Goal: Task Accomplishment & Management: Use online tool/utility

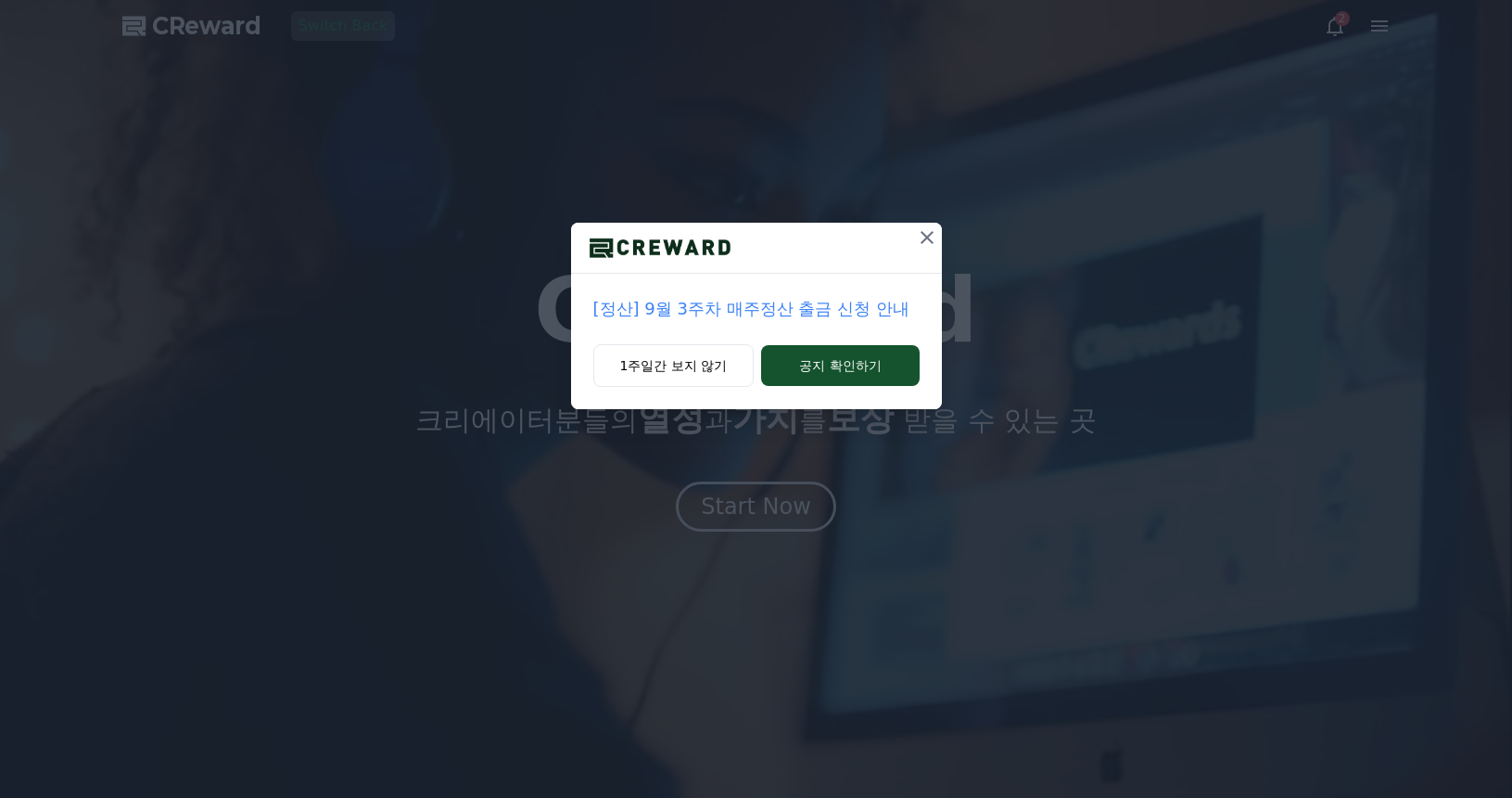
click at [928, 231] on icon at bounding box center [927, 237] width 23 height 23
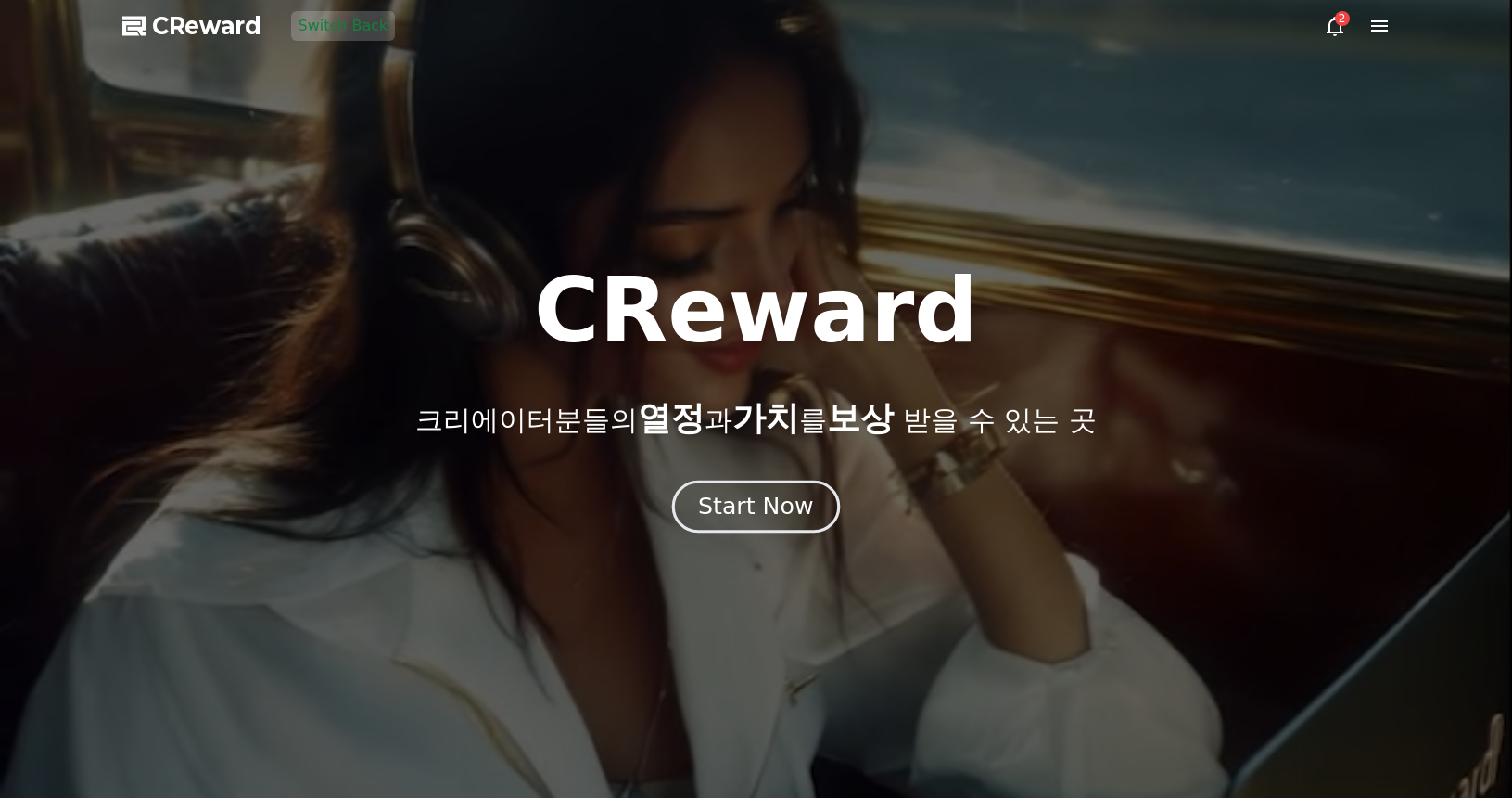
click at [729, 502] on div "Start Now" at bounding box center [755, 506] width 115 height 31
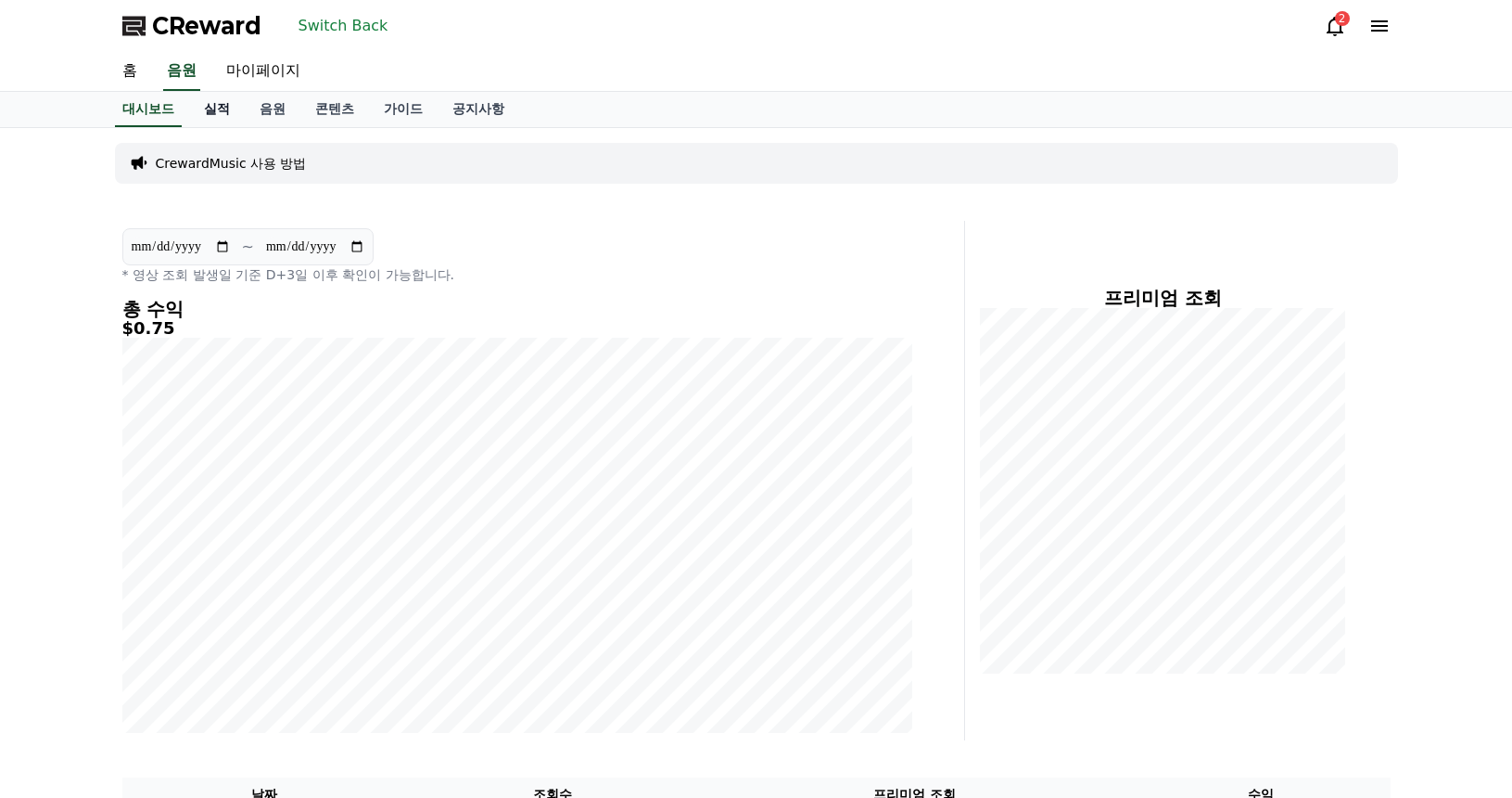
click at [220, 106] on link "실적" at bounding box center [216, 110] width 56 height 35
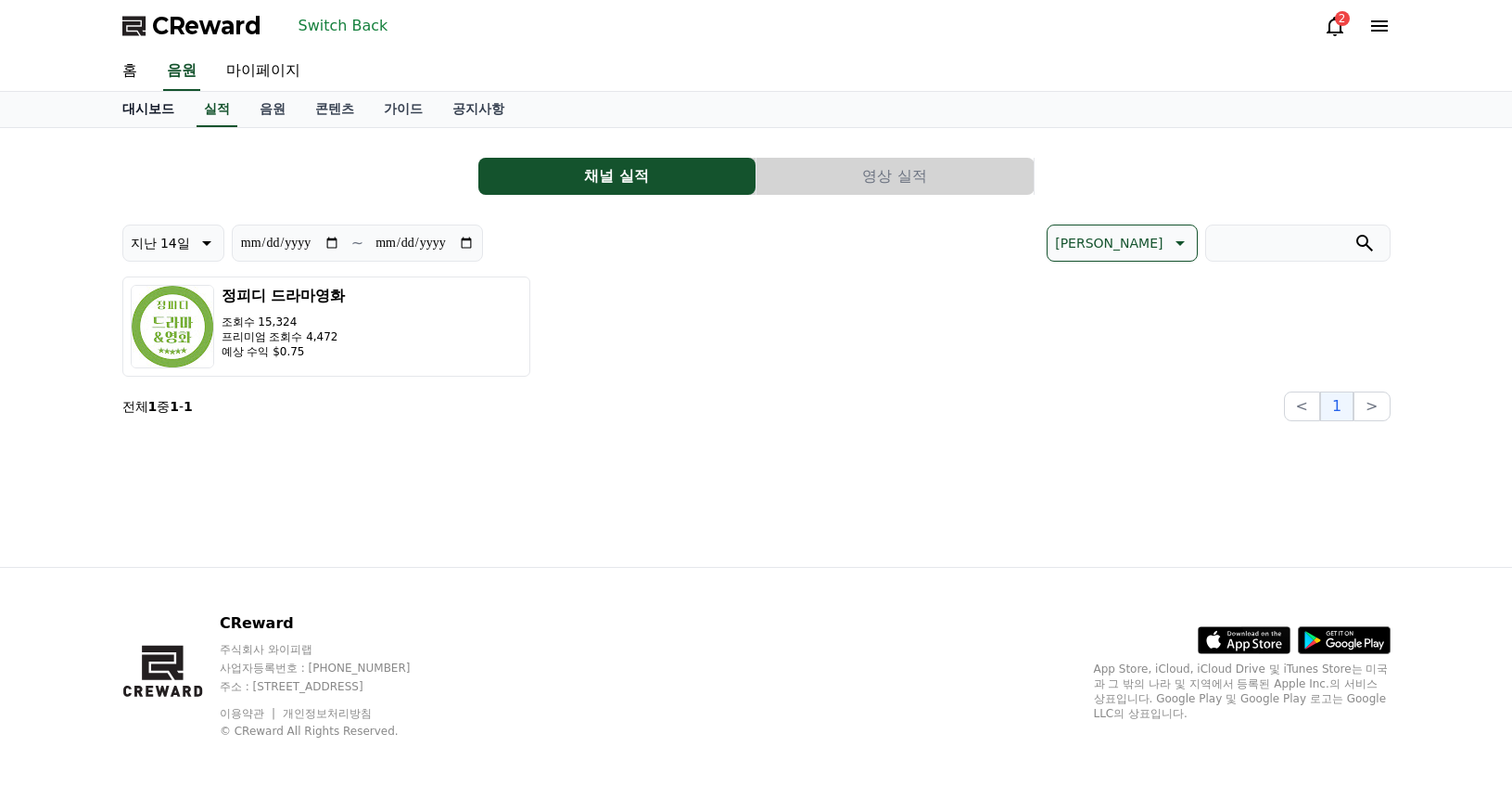
click at [154, 97] on link "대시보드" at bounding box center [148, 110] width 81 height 35
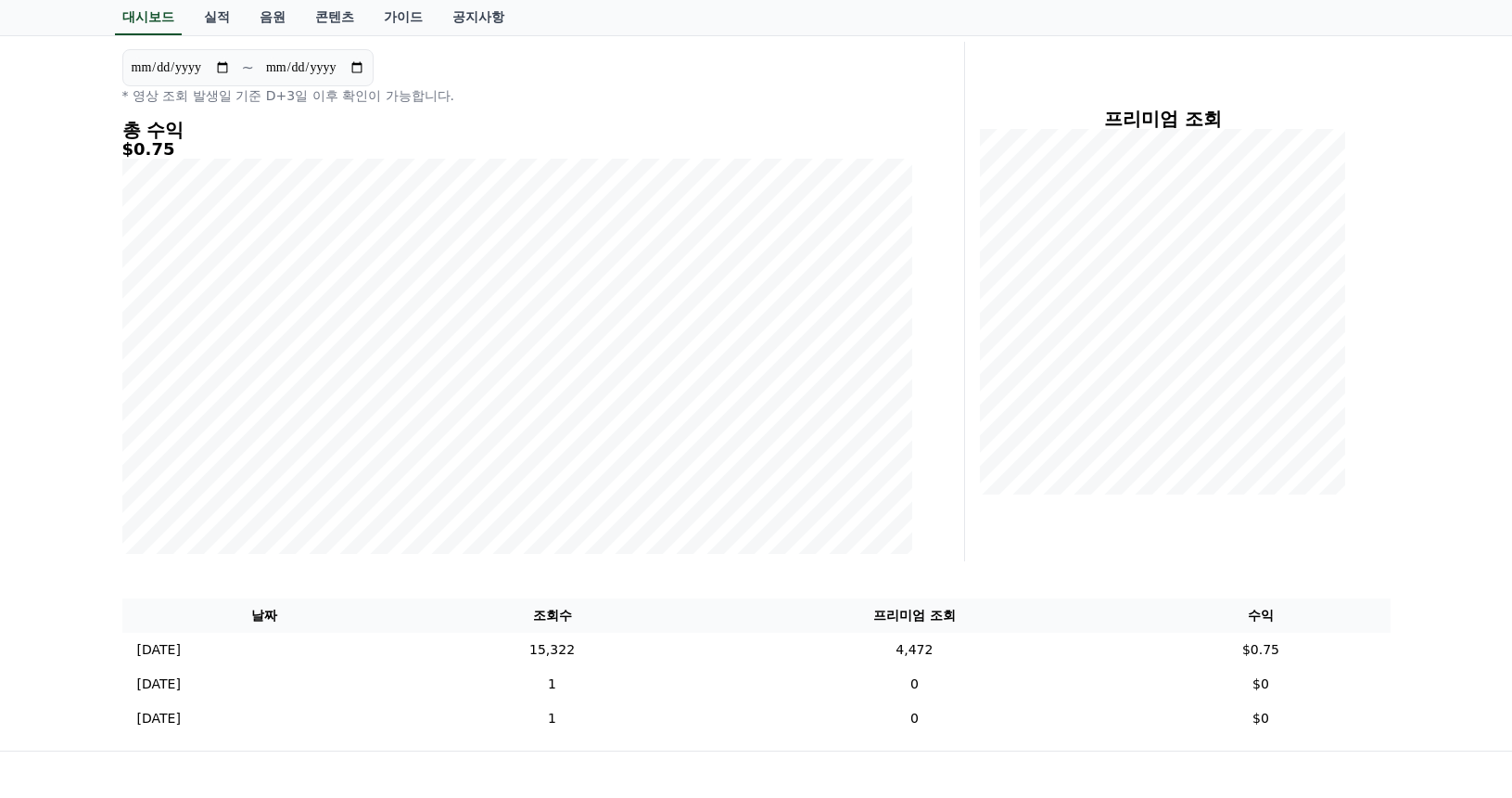
scroll to position [362, 0]
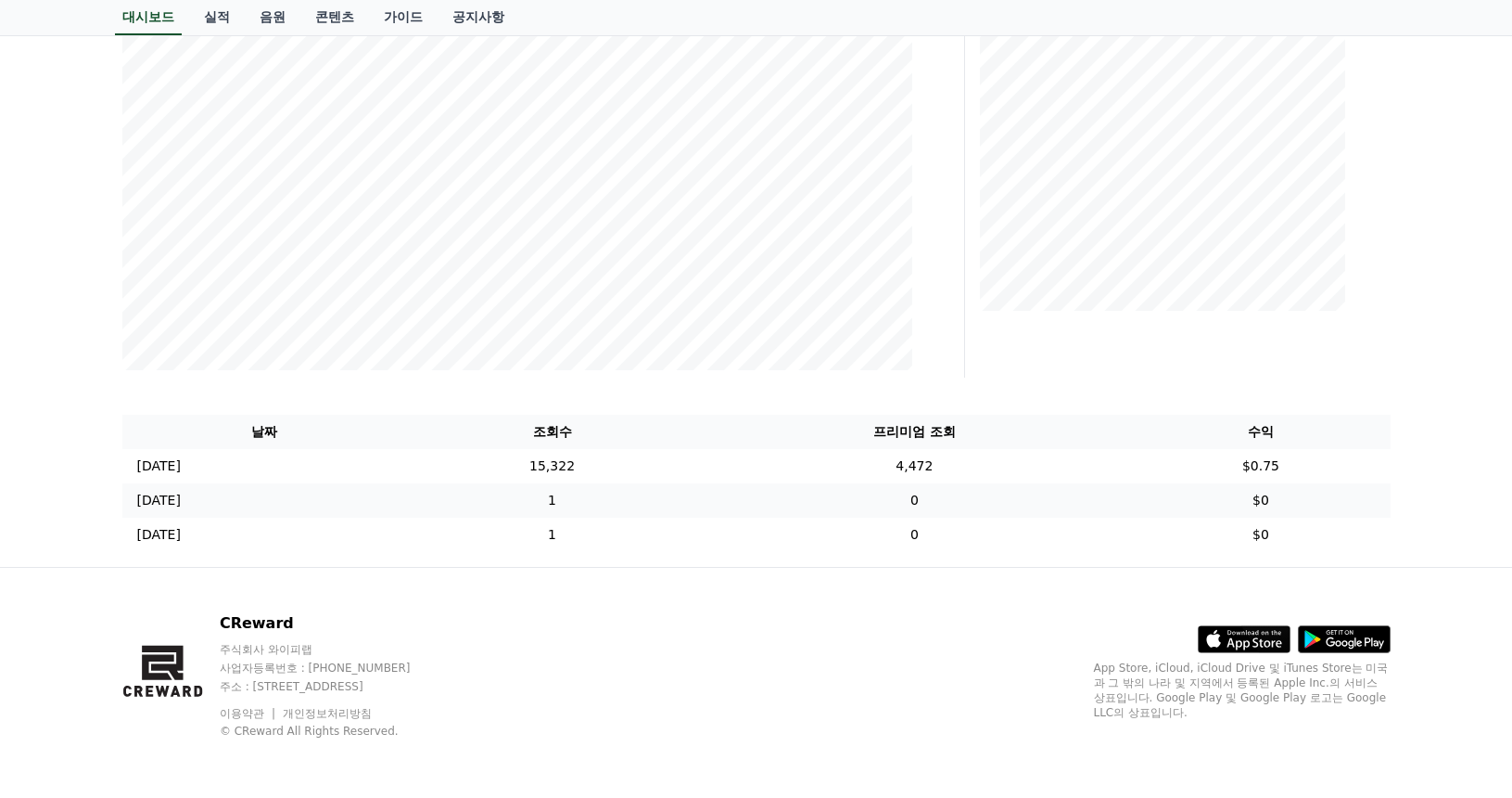
click at [614, 484] on td "1" at bounding box center [552, 500] width 291 height 34
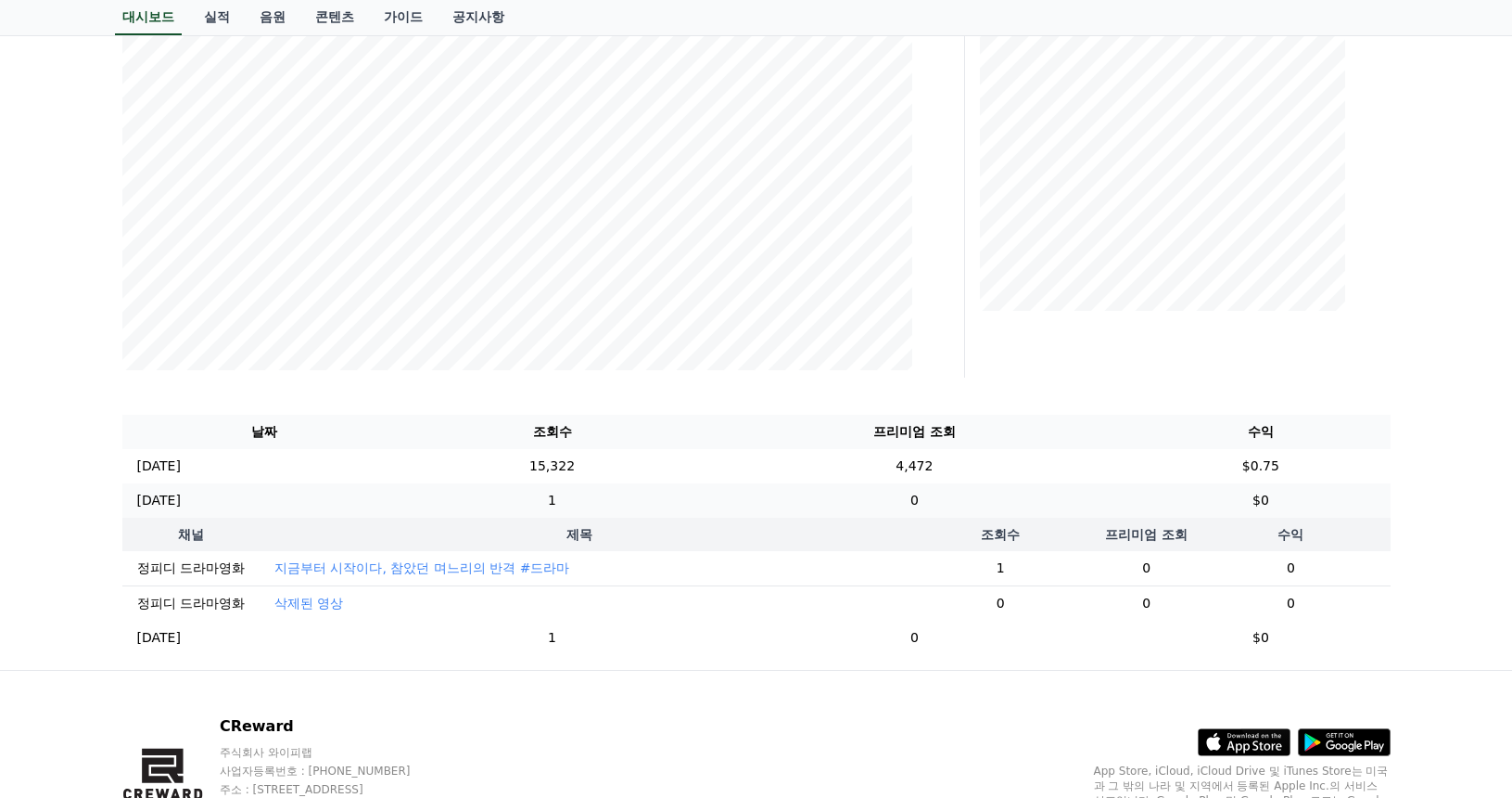
click at [596, 504] on td "1" at bounding box center [552, 500] width 291 height 34
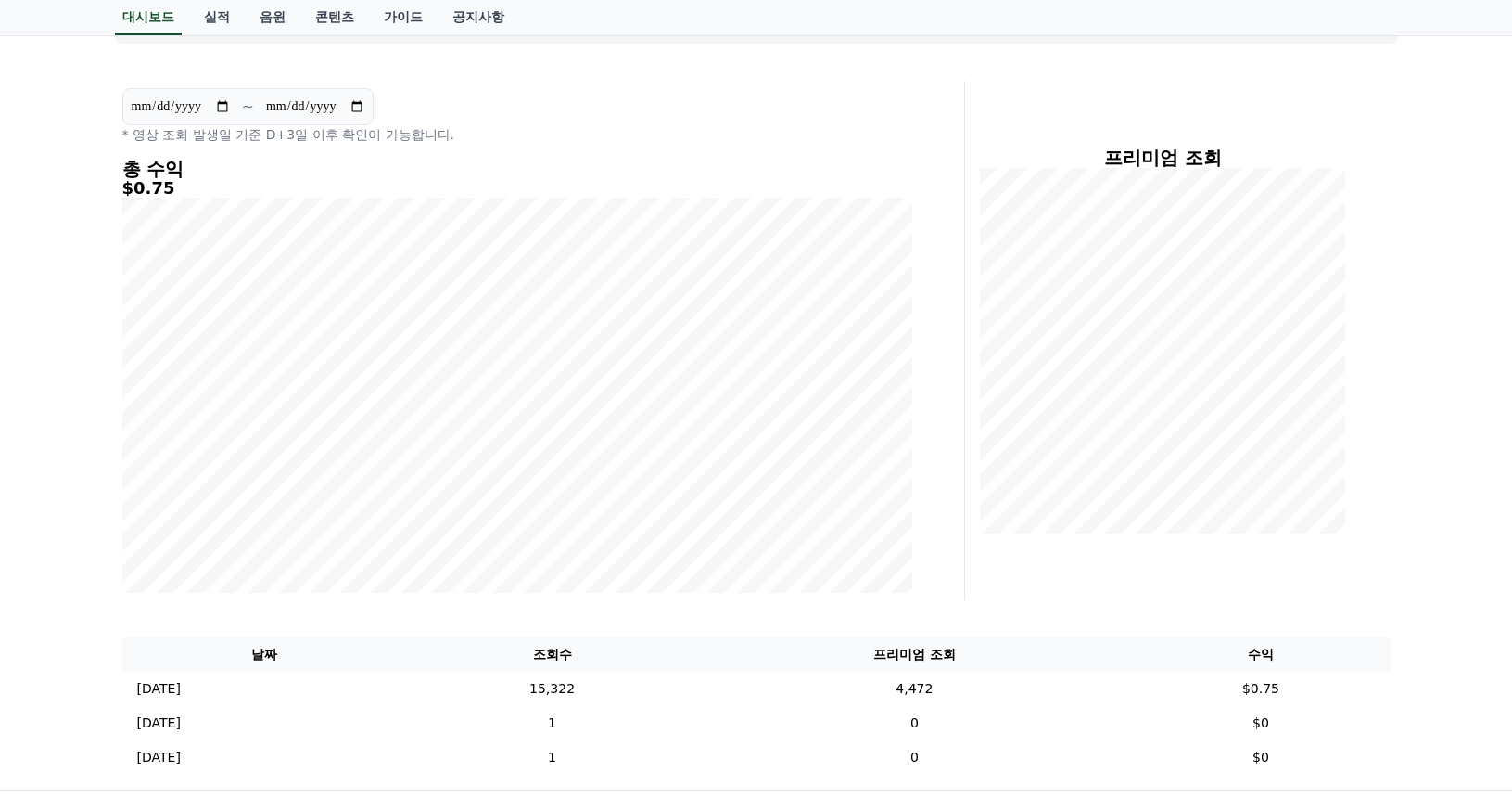
scroll to position [0, 0]
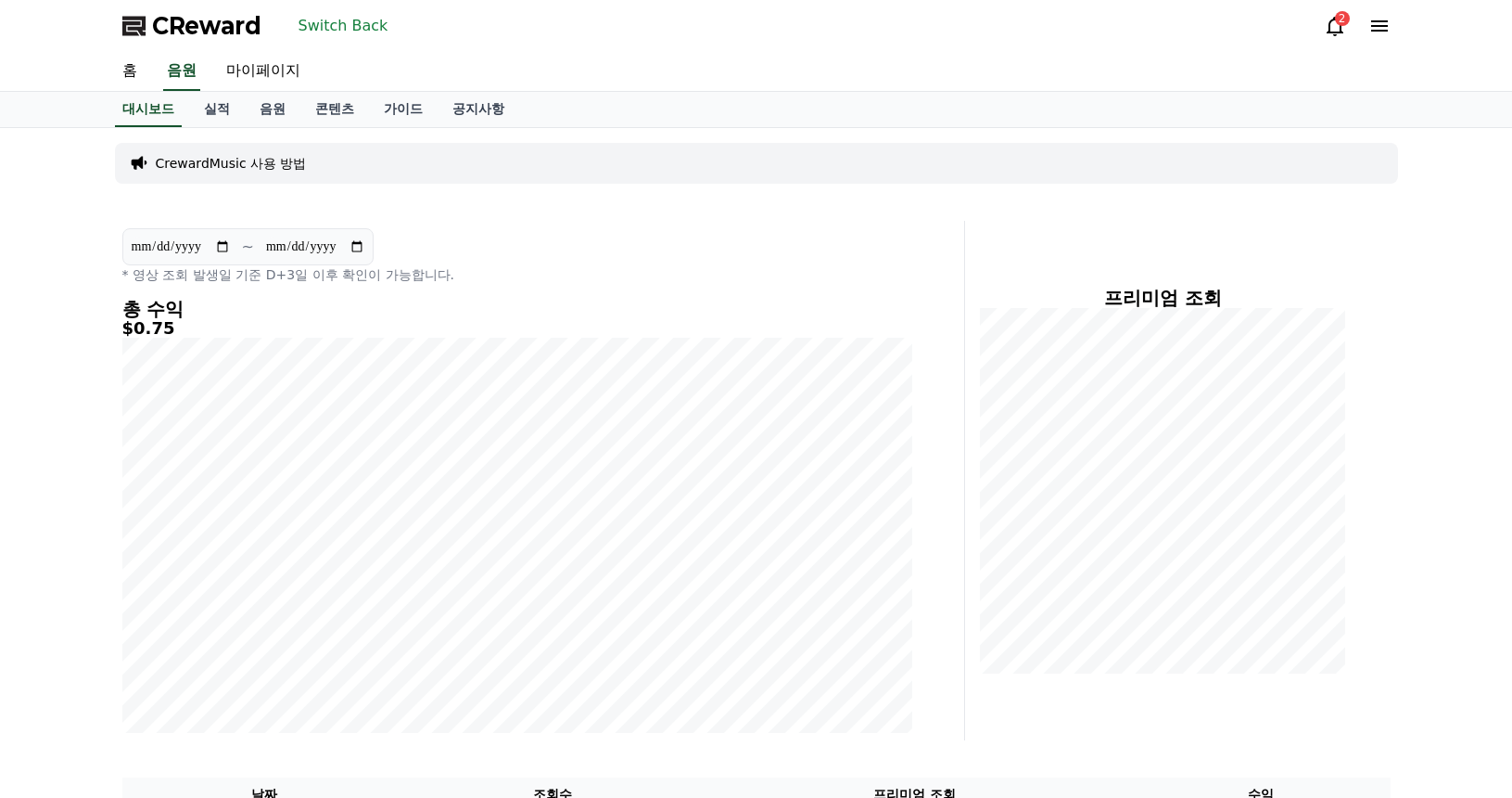
drag, startPoint x: 333, startPoint y: 27, endPoint x: 361, endPoint y: 34, distance: 28.9
click at [333, 26] on button "Switch Back" at bounding box center [343, 25] width 105 height 29
